Goal: Transaction & Acquisition: Purchase product/service

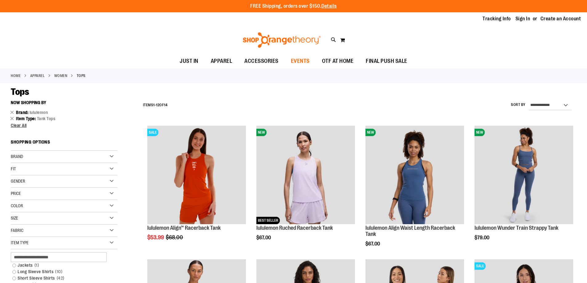
click at [304, 61] on span "EVENTS" at bounding box center [300, 61] width 19 height 14
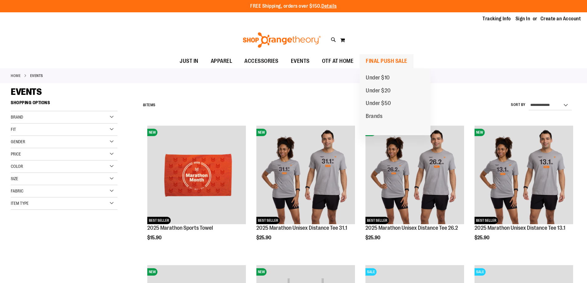
click at [388, 64] on span "FINAL PUSH SALE" at bounding box center [387, 61] width 42 height 14
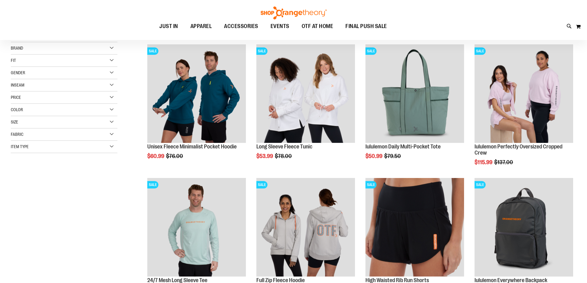
scroll to position [92, 0]
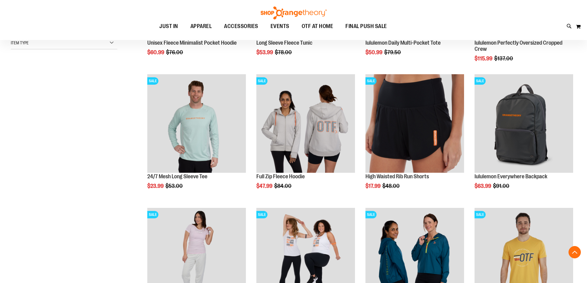
scroll to position [185, 0]
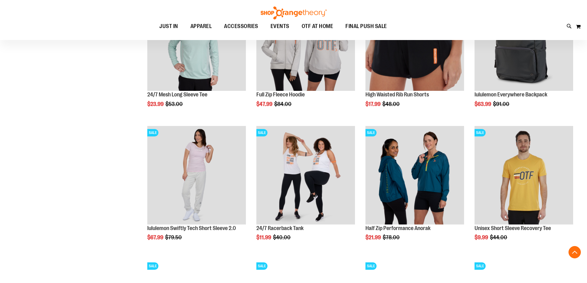
scroll to position [277, 0]
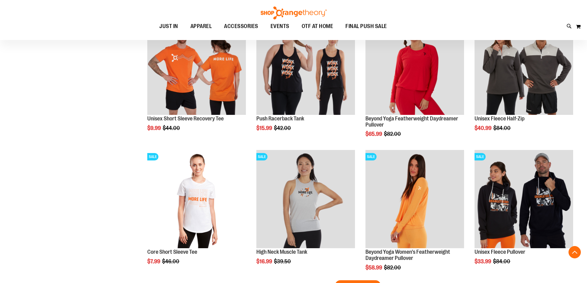
scroll to position [1078, 0]
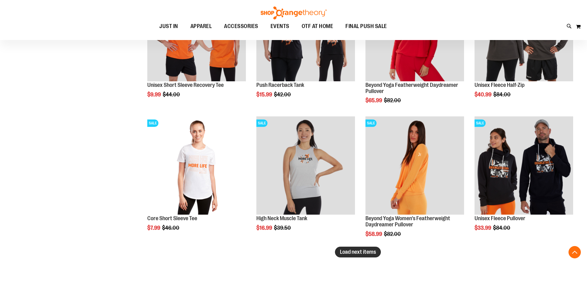
click at [353, 256] on button "Load next items" at bounding box center [358, 252] width 46 height 11
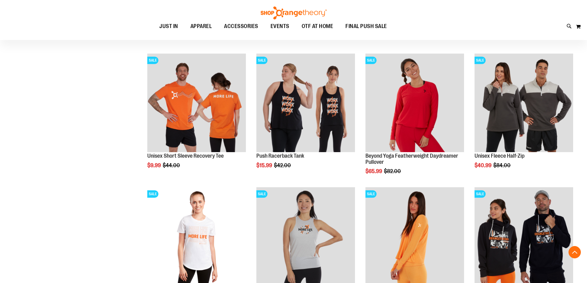
scroll to position [985, 0]
